Goal: Entertainment & Leisure: Consume media (video, audio)

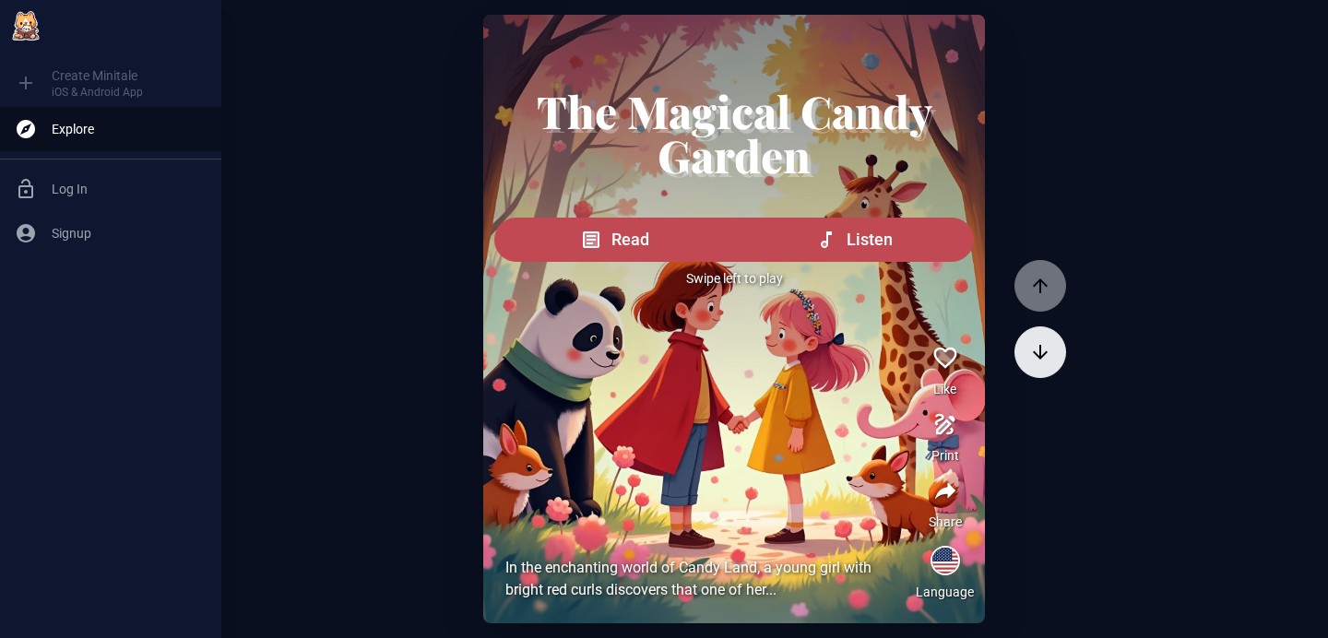
click at [1033, 346] on icon "button" at bounding box center [1040, 352] width 15 height 15
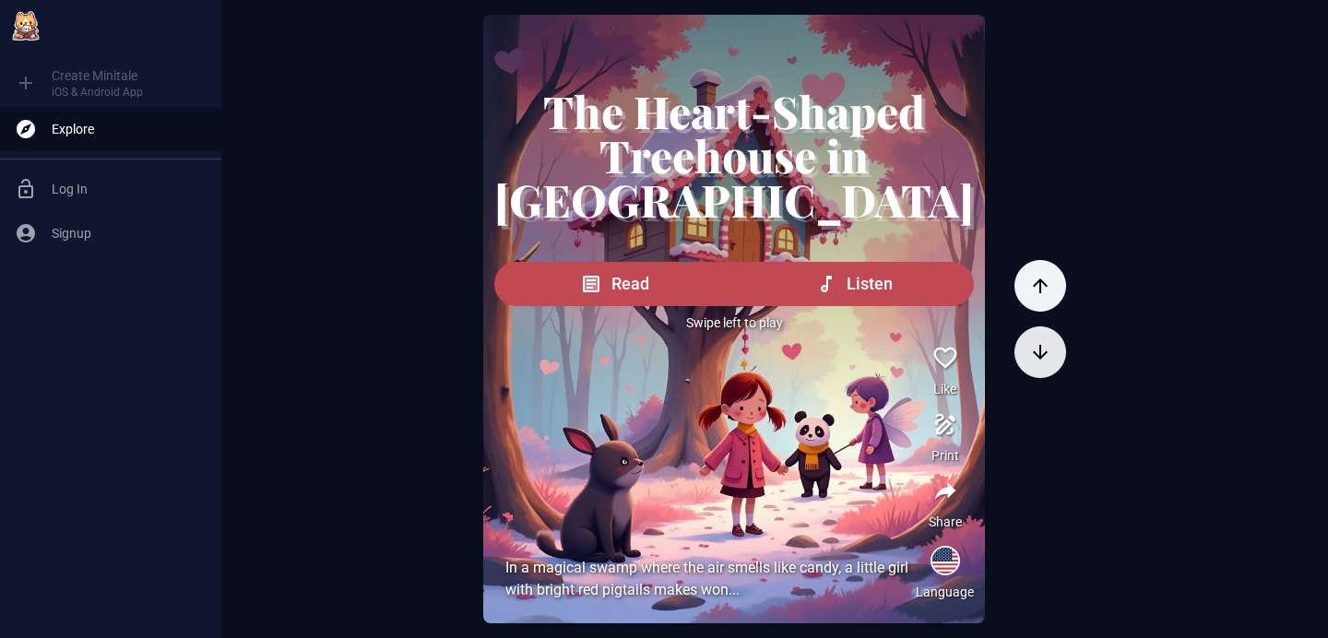
click at [1033, 346] on icon "button" at bounding box center [1040, 352] width 15 height 15
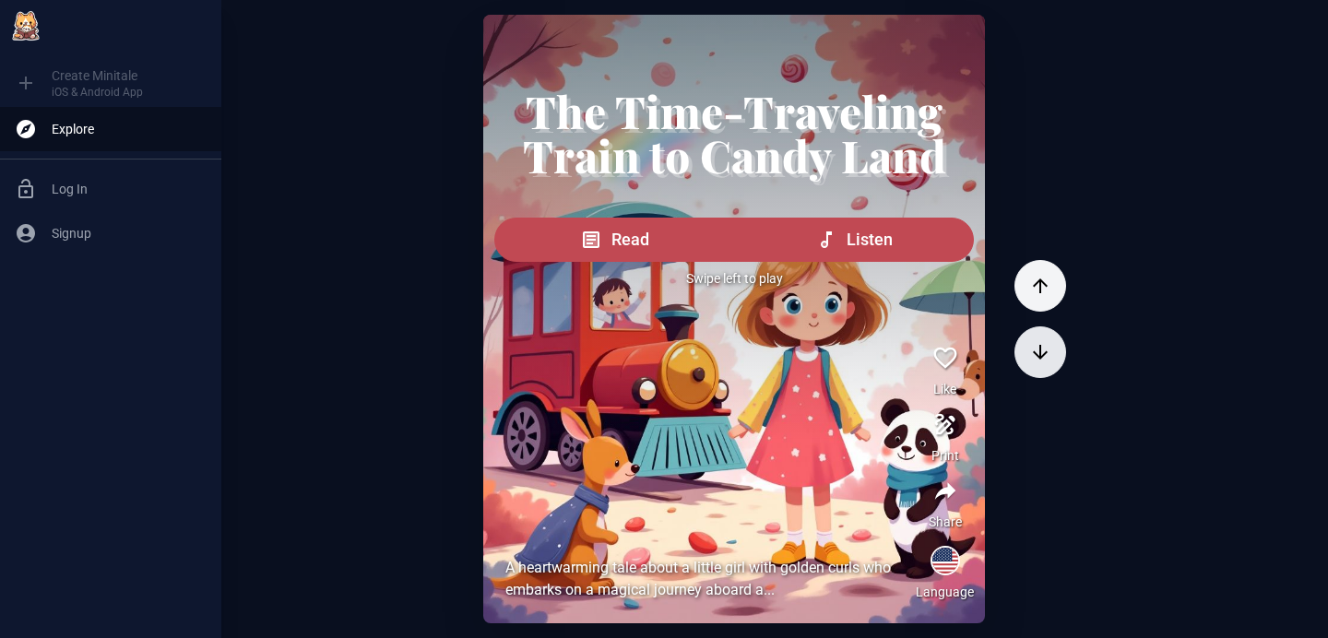
click at [1033, 346] on icon "button" at bounding box center [1040, 352] width 15 height 15
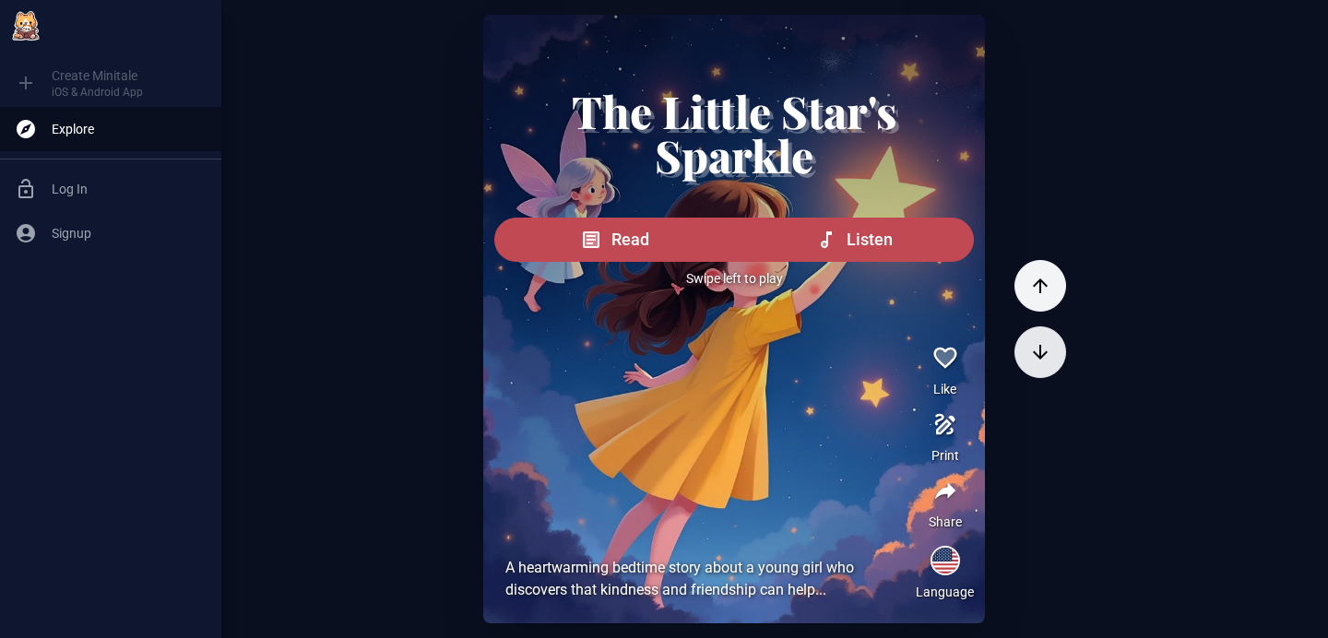
click at [1033, 346] on icon "button" at bounding box center [1040, 352] width 15 height 15
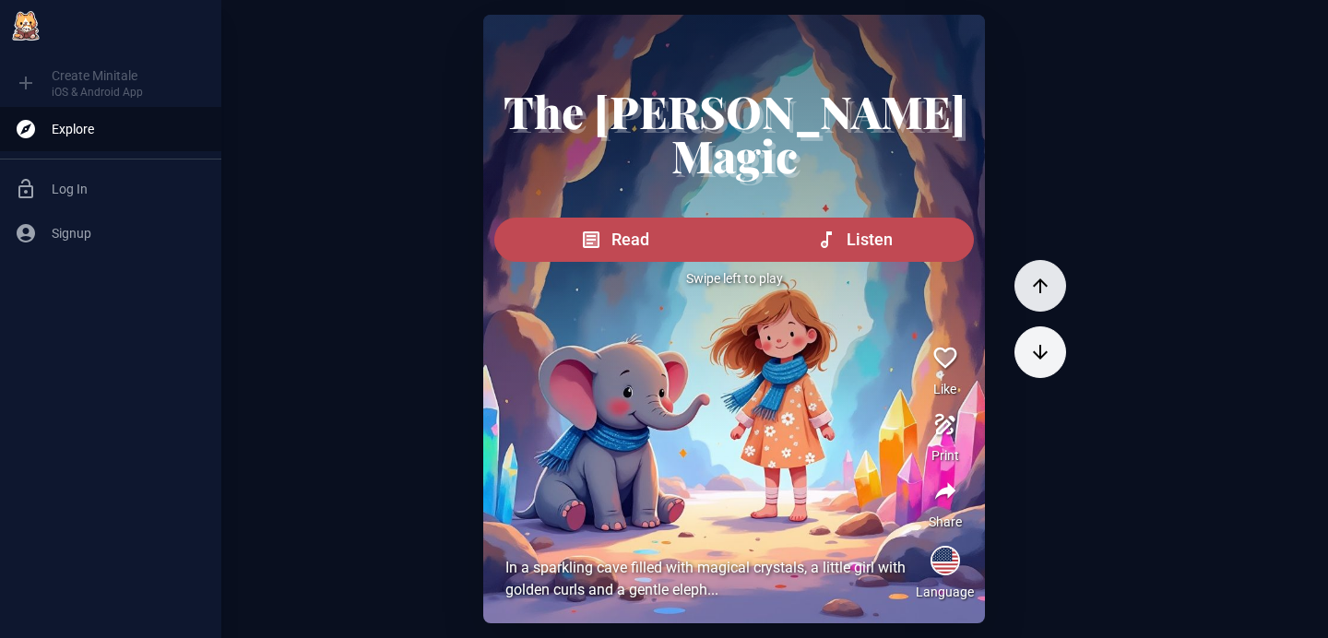
click at [1014, 279] on button "button" at bounding box center [1040, 286] width 52 height 52
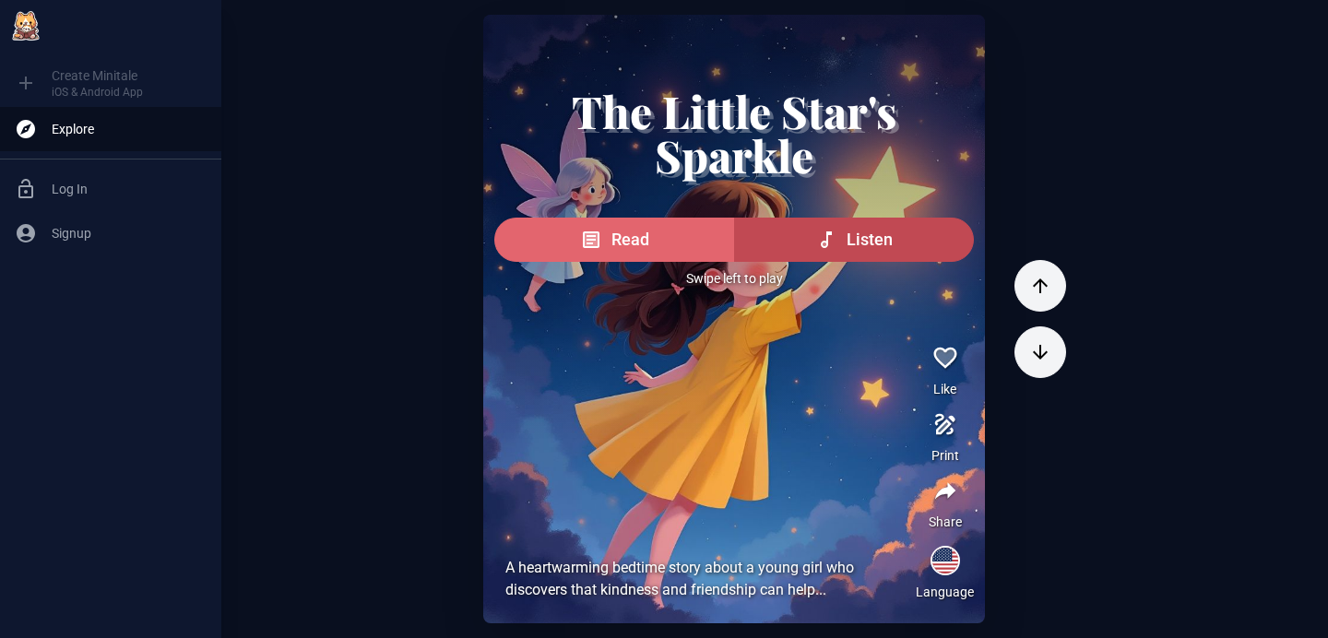
click at [649, 247] on span "Read" at bounding box center [630, 240] width 38 height 26
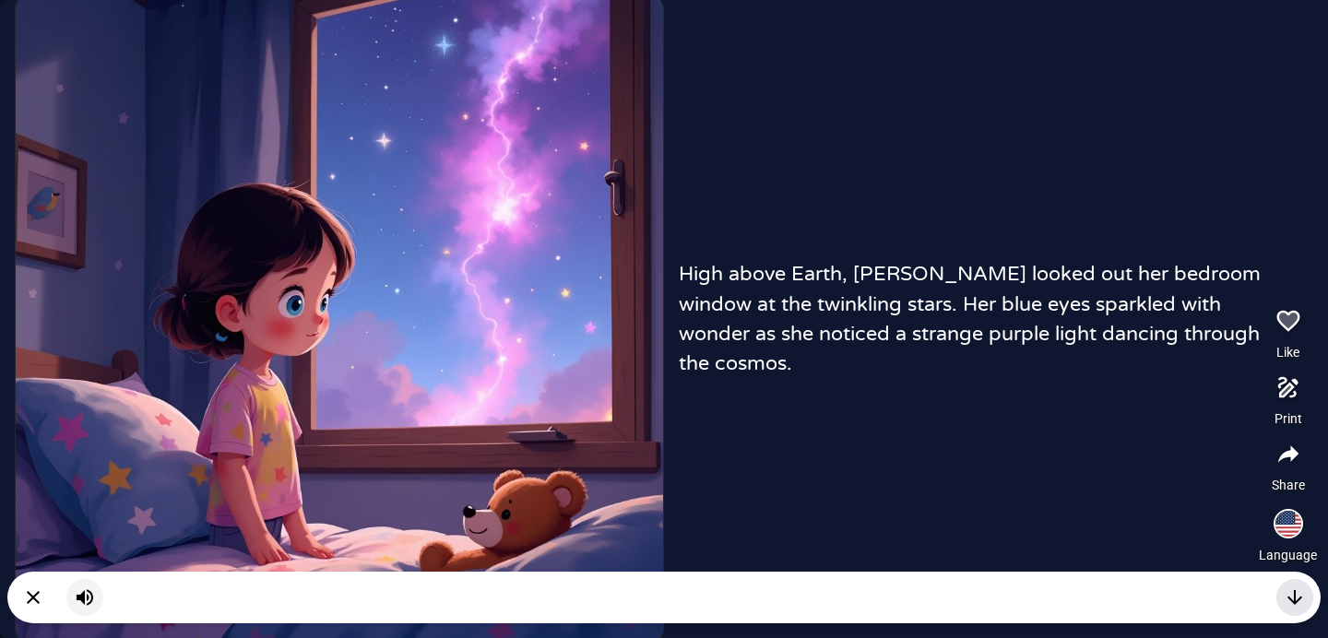
click at [1291, 598] on icon "button" at bounding box center [1294, 597] width 22 height 22
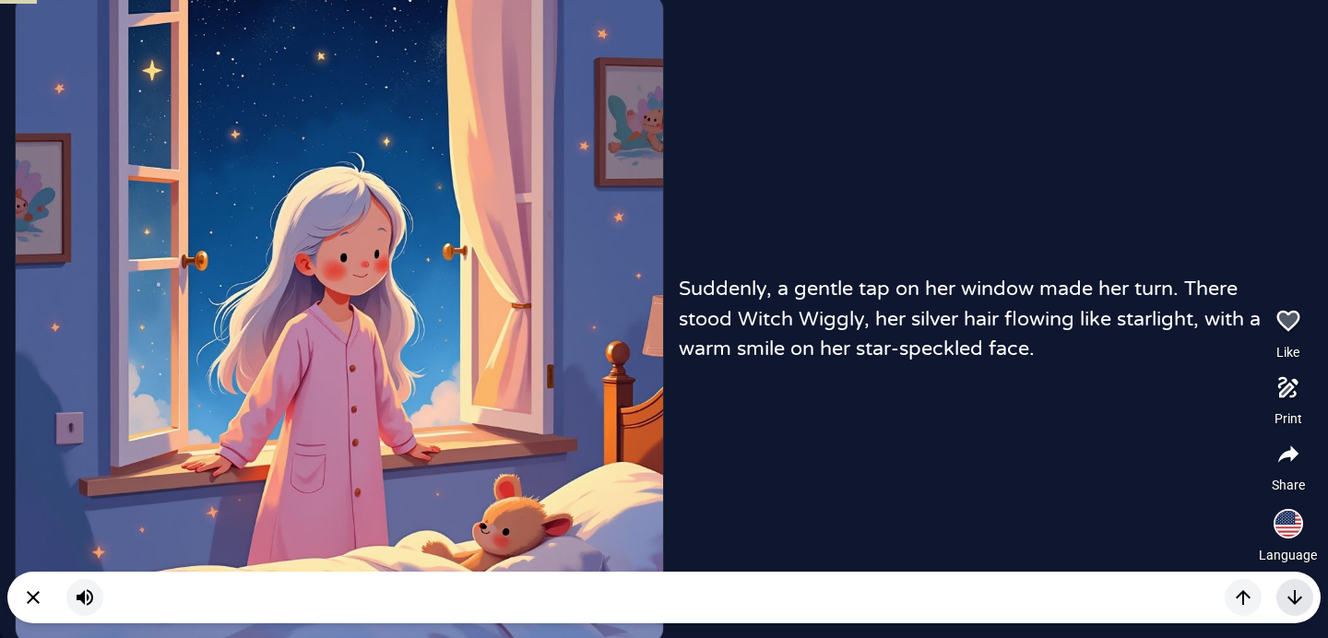
click at [1291, 598] on icon "button" at bounding box center [1294, 597] width 22 height 22
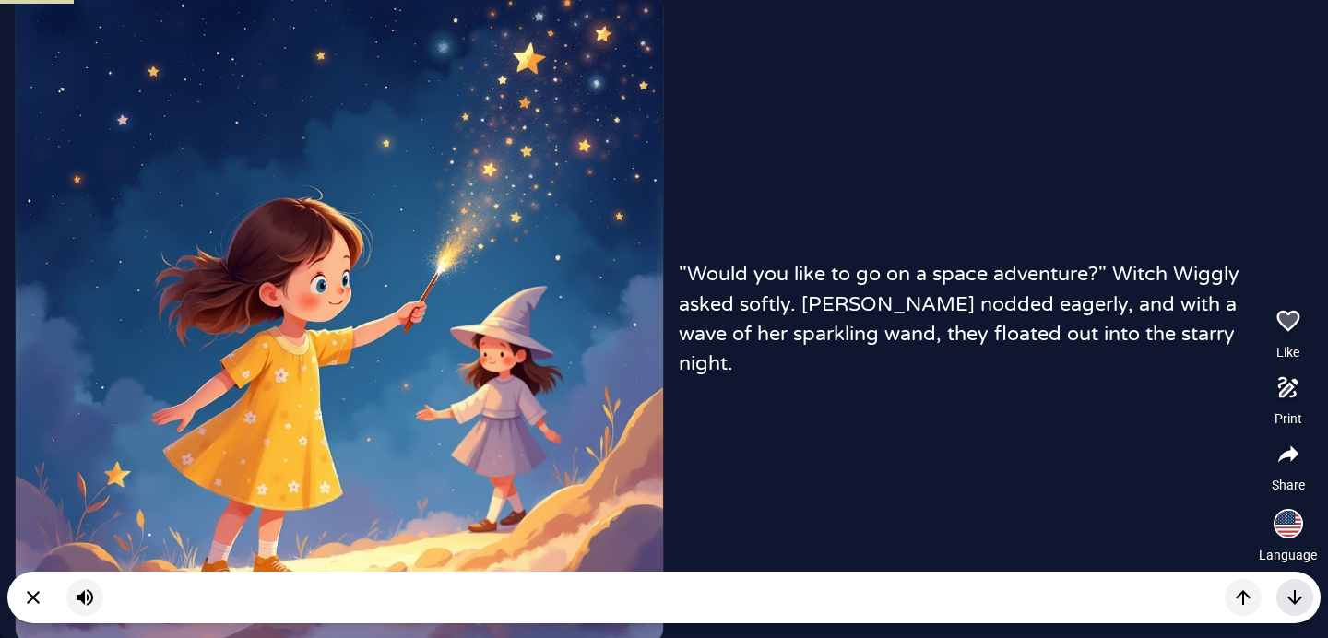
click at [1291, 598] on icon "button" at bounding box center [1294, 597] width 22 height 22
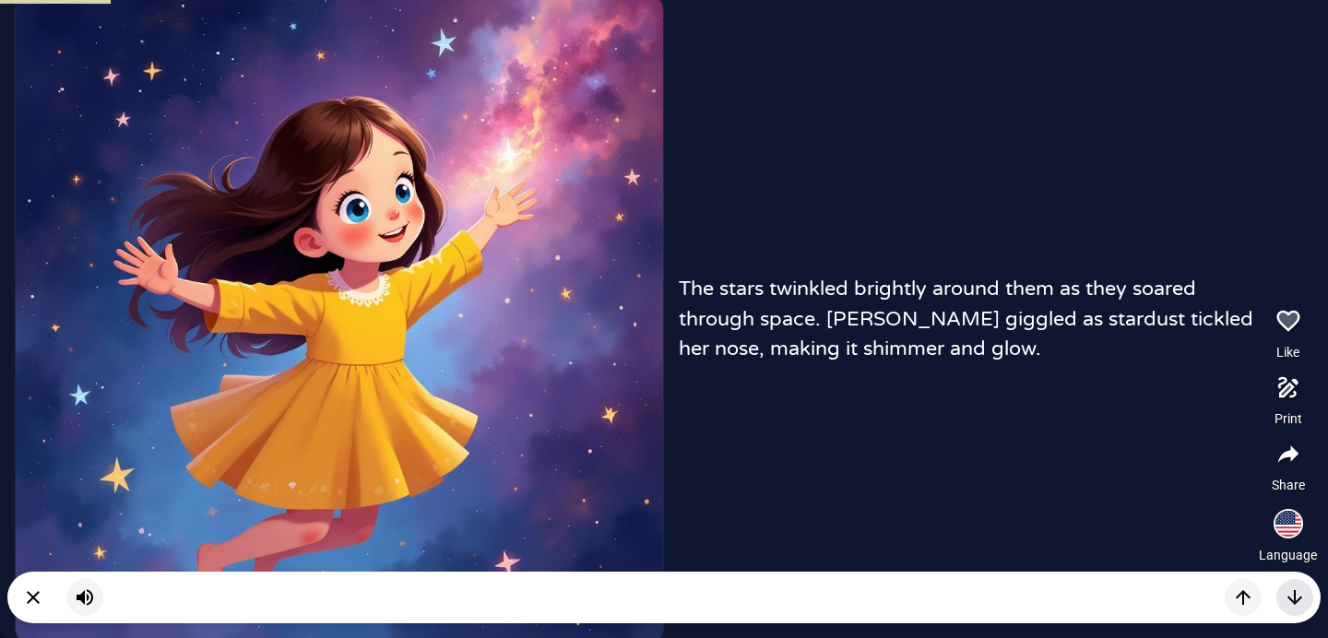
click at [1291, 598] on icon "button" at bounding box center [1294, 597] width 22 height 22
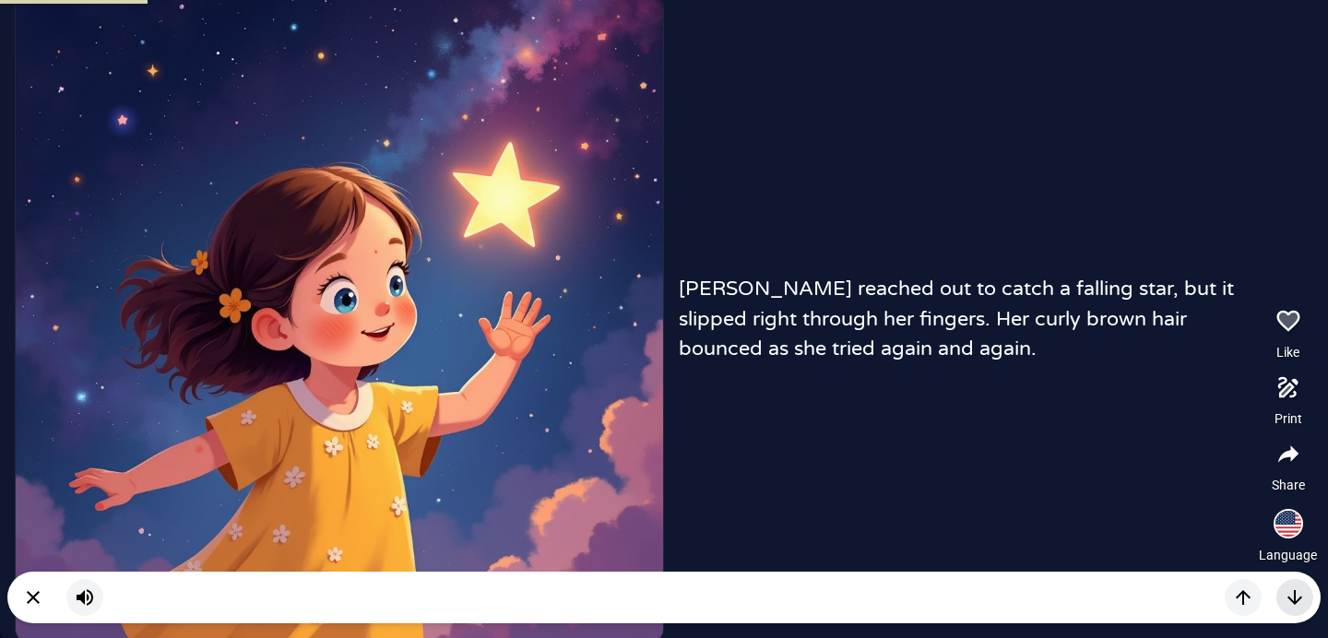
click at [1291, 598] on icon "button" at bounding box center [1294, 597] width 22 height 22
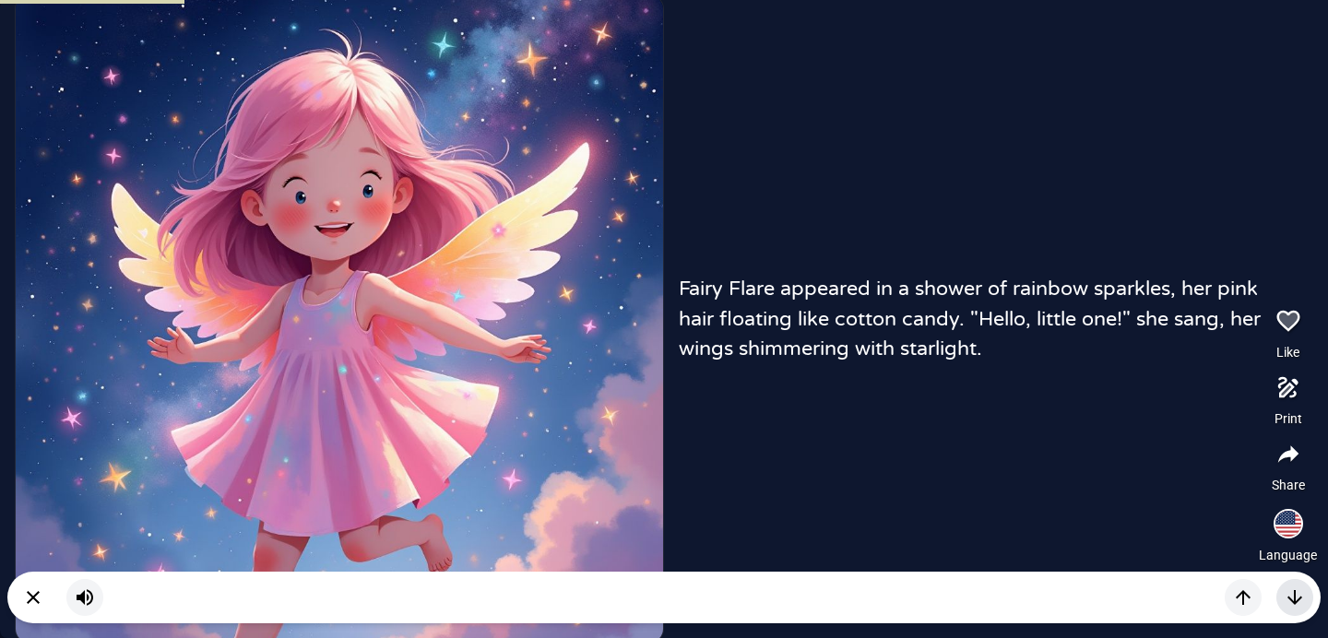
click at [1291, 598] on icon "button" at bounding box center [1294, 597] width 22 height 22
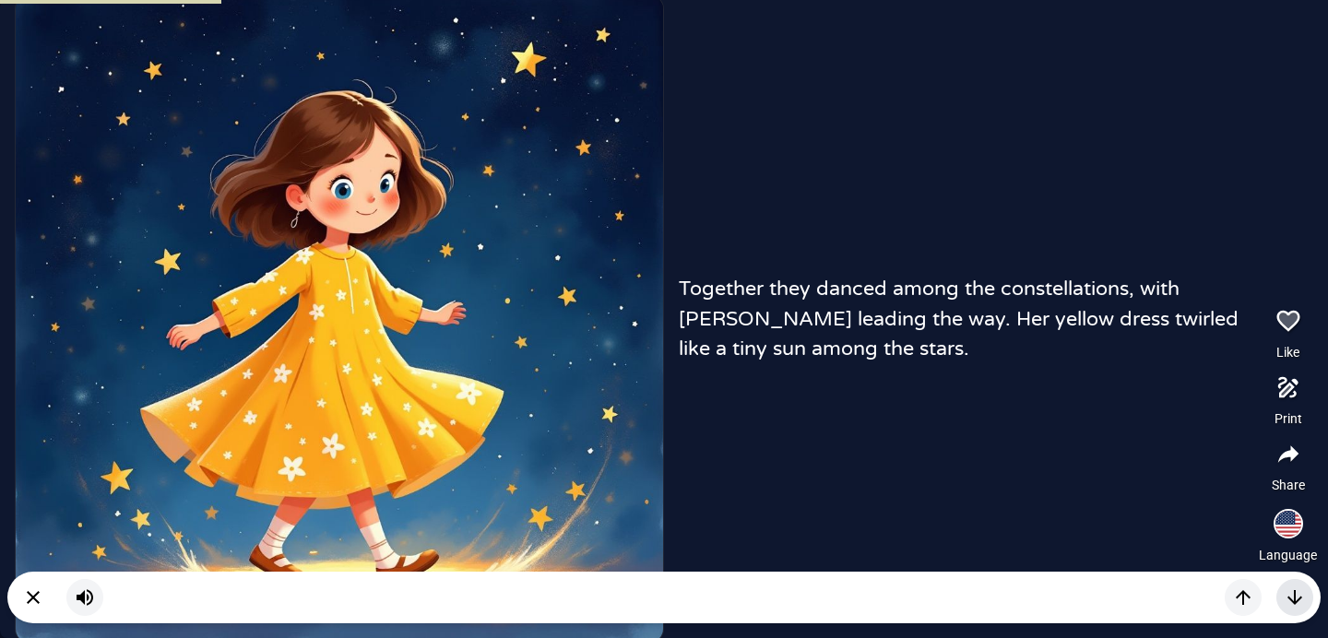
click at [1291, 598] on icon "button" at bounding box center [1294, 597] width 22 height 22
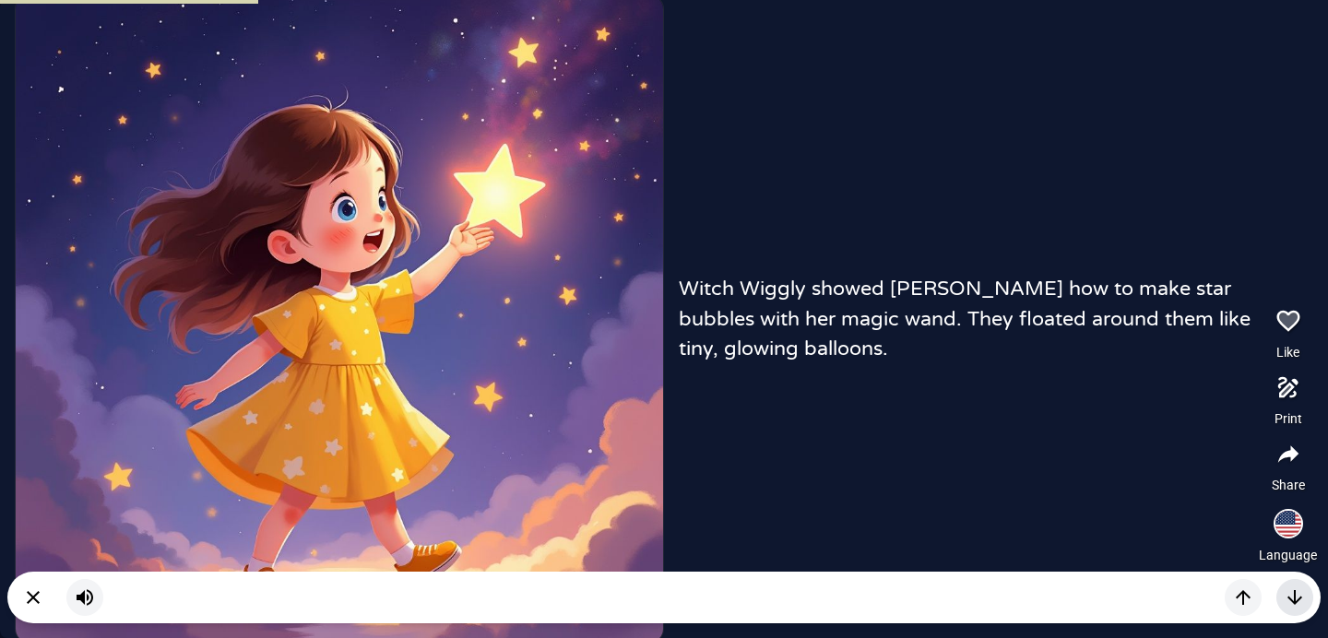
click at [1291, 598] on icon "button" at bounding box center [1294, 597] width 22 height 22
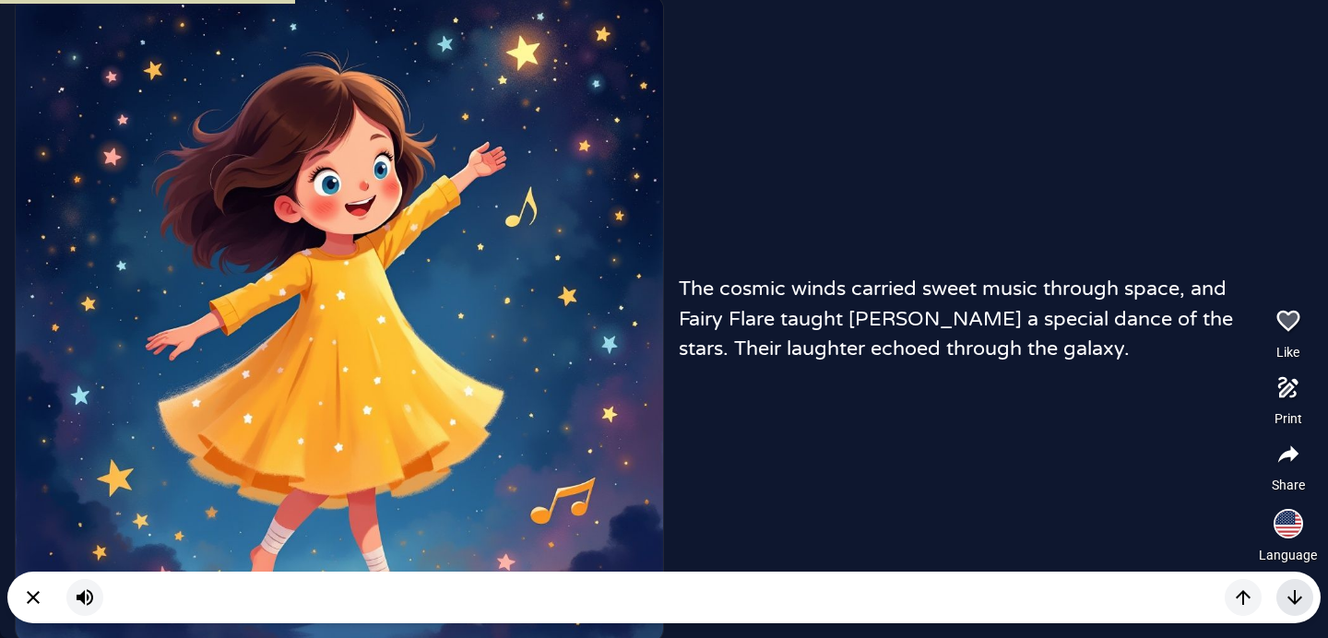
click at [1291, 598] on icon "button" at bounding box center [1294, 597] width 22 height 22
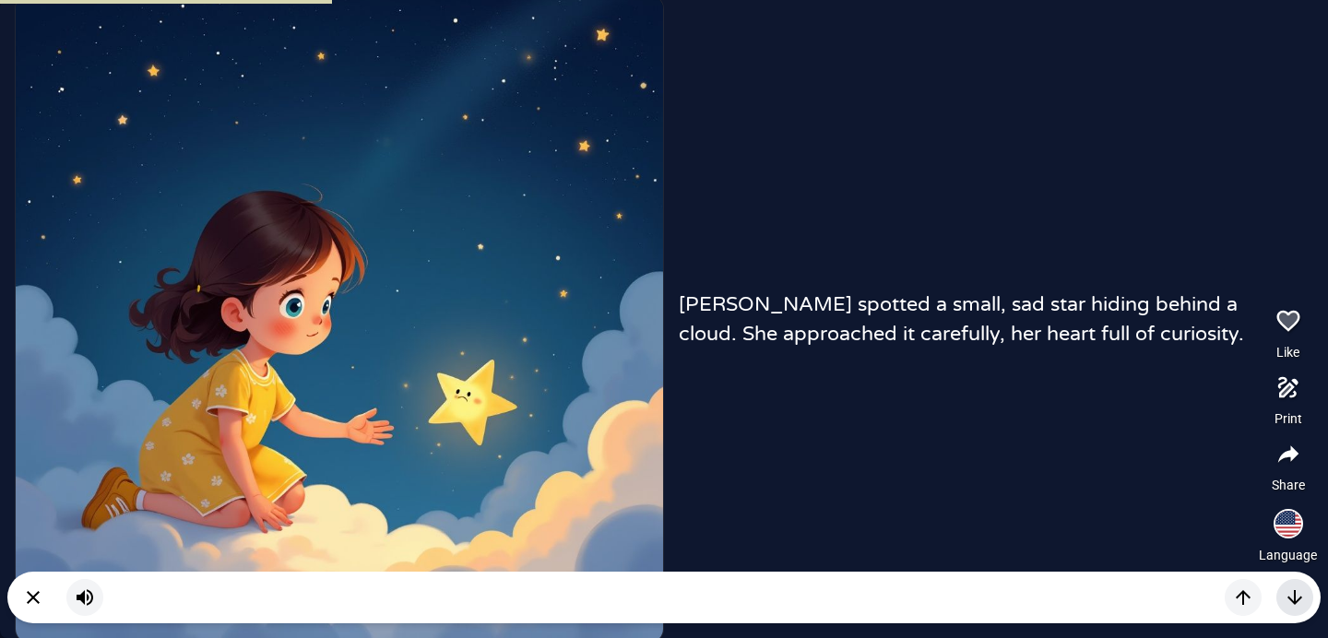
click at [1291, 598] on icon "button" at bounding box center [1294, 597] width 22 height 22
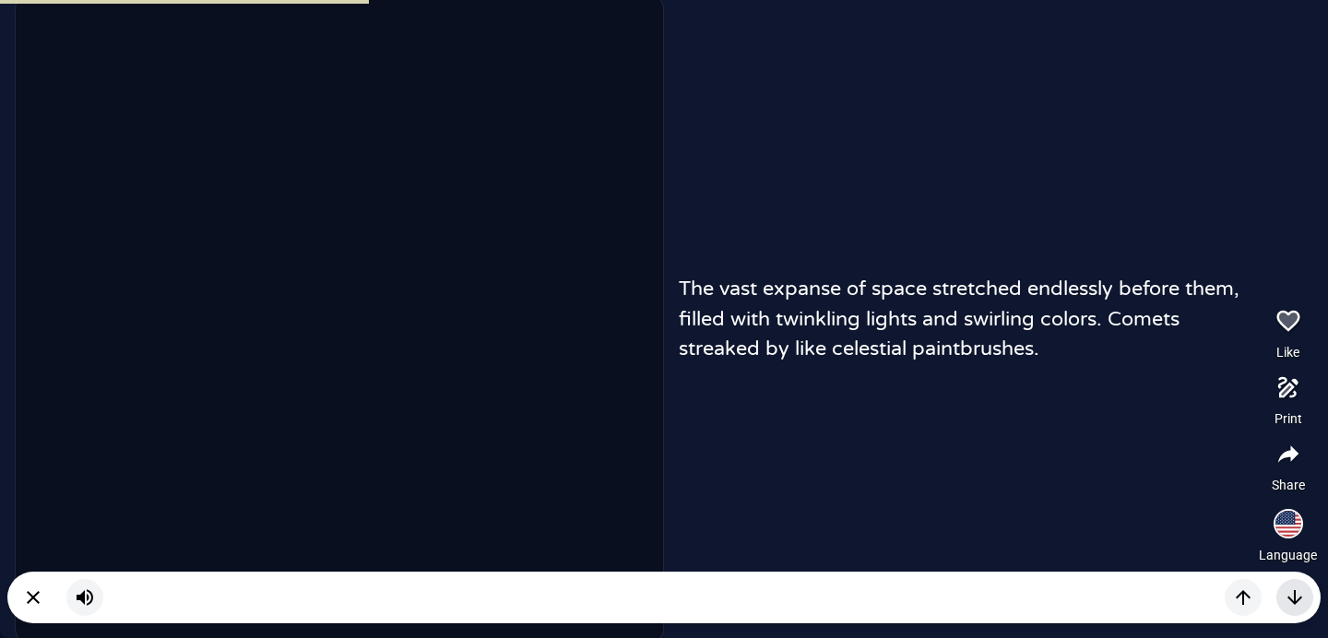
click at [1291, 598] on icon "button" at bounding box center [1294, 597] width 22 height 22
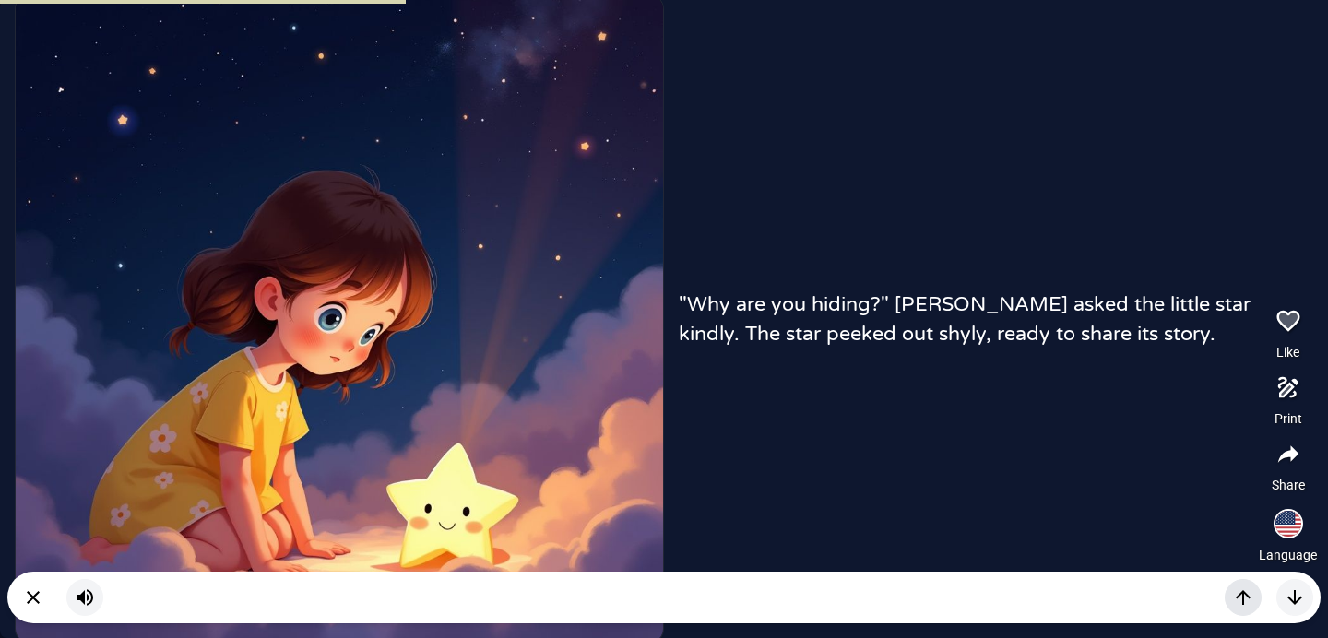
click at [1240, 594] on icon "button" at bounding box center [1242, 597] width 15 height 15
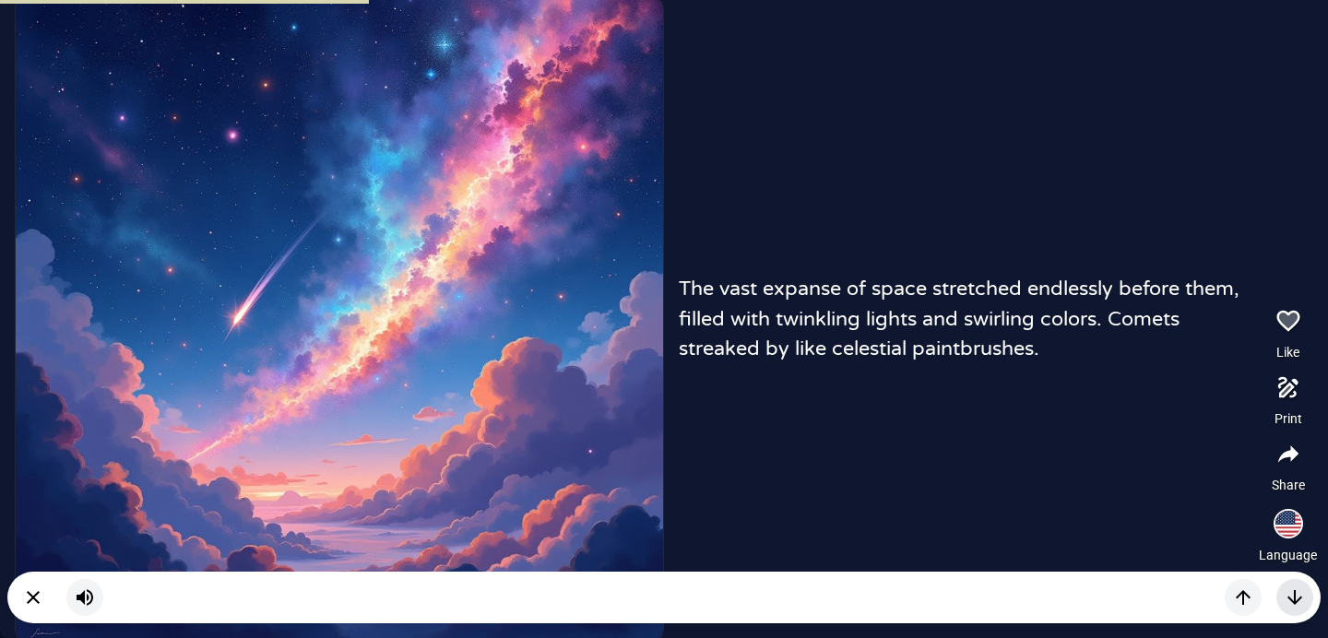
click at [1292, 602] on icon "button" at bounding box center [1294, 597] width 15 height 15
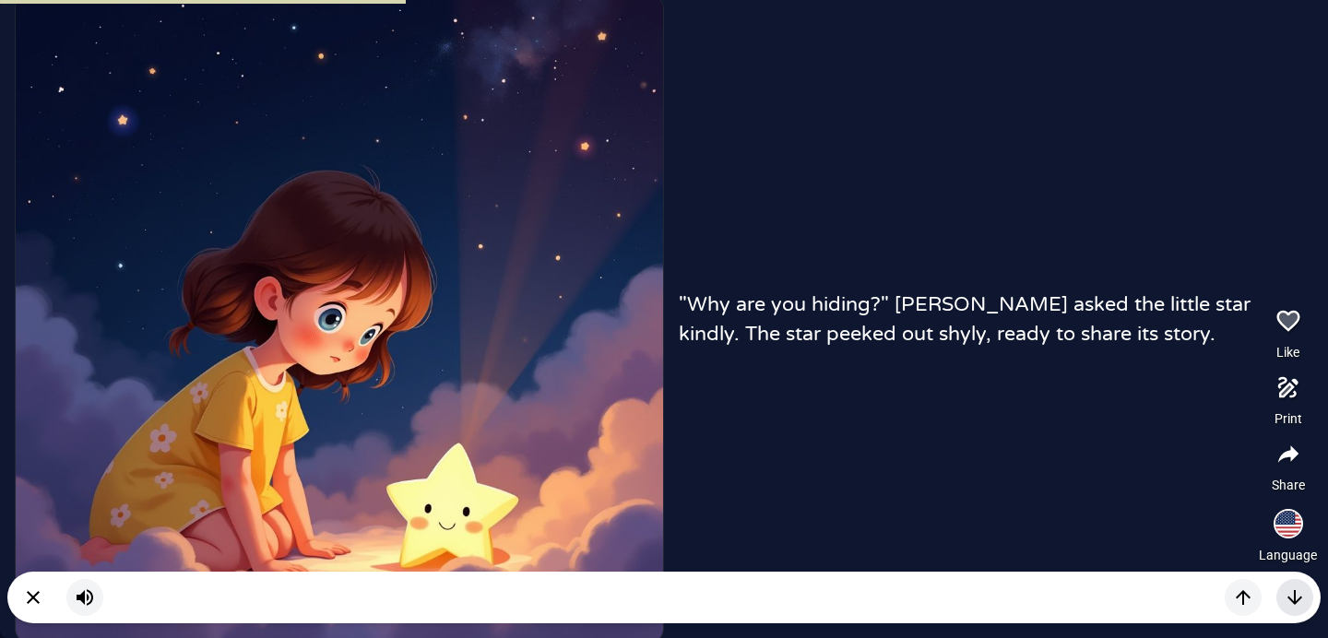
click at [1292, 602] on icon "button" at bounding box center [1294, 597] width 15 height 15
